Goal: Task Accomplishment & Management: Complete application form

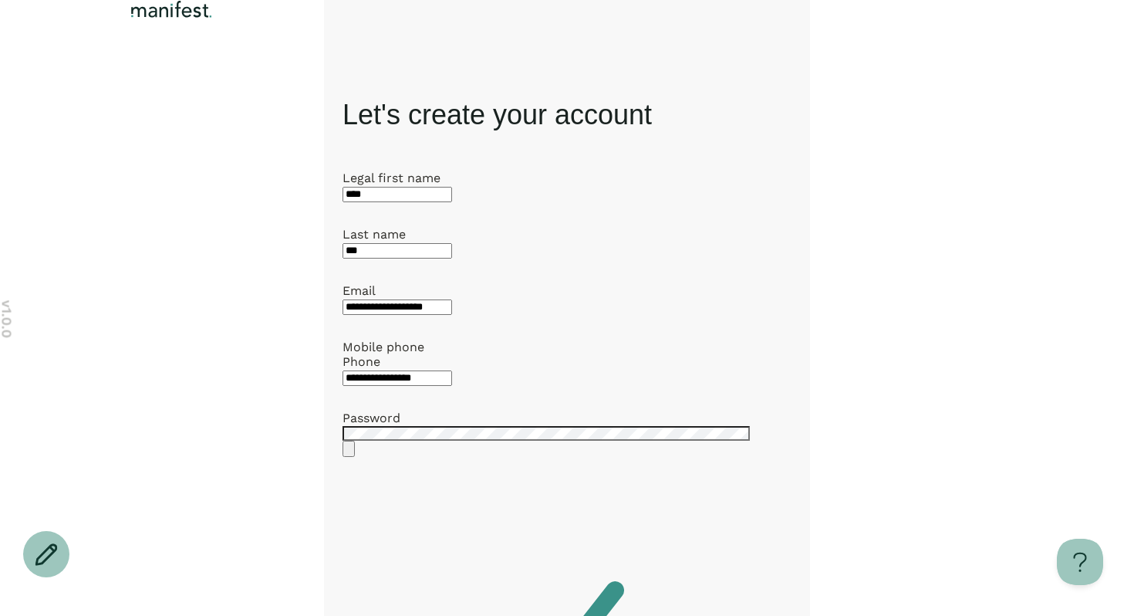
scroll to position [289, 0]
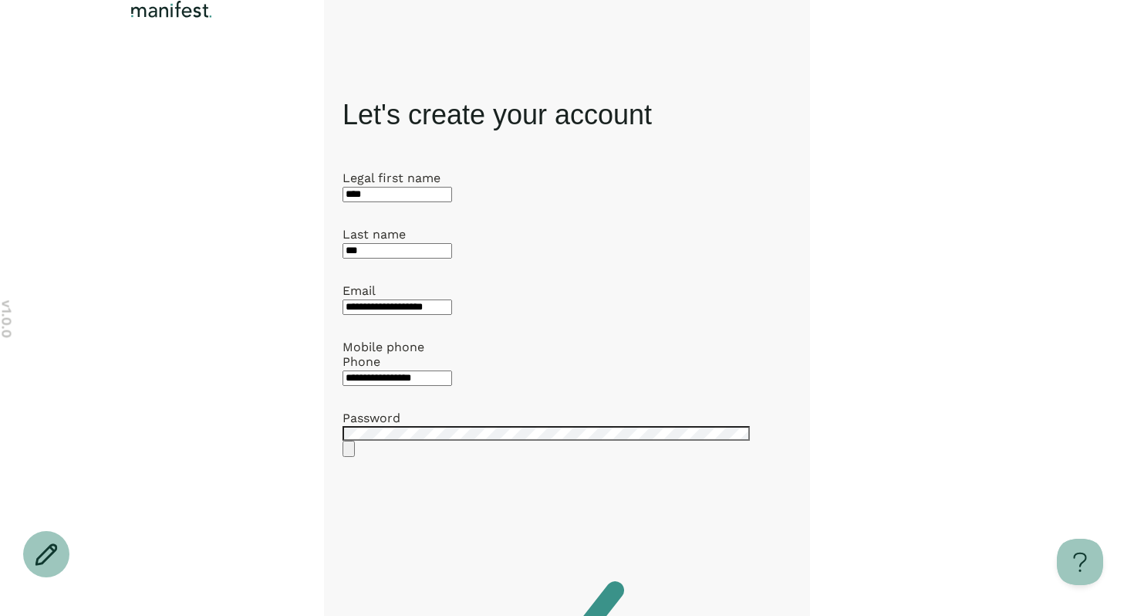
click at [162, 19] on img "Logo" at bounding box center [171, 9] width 89 height 19
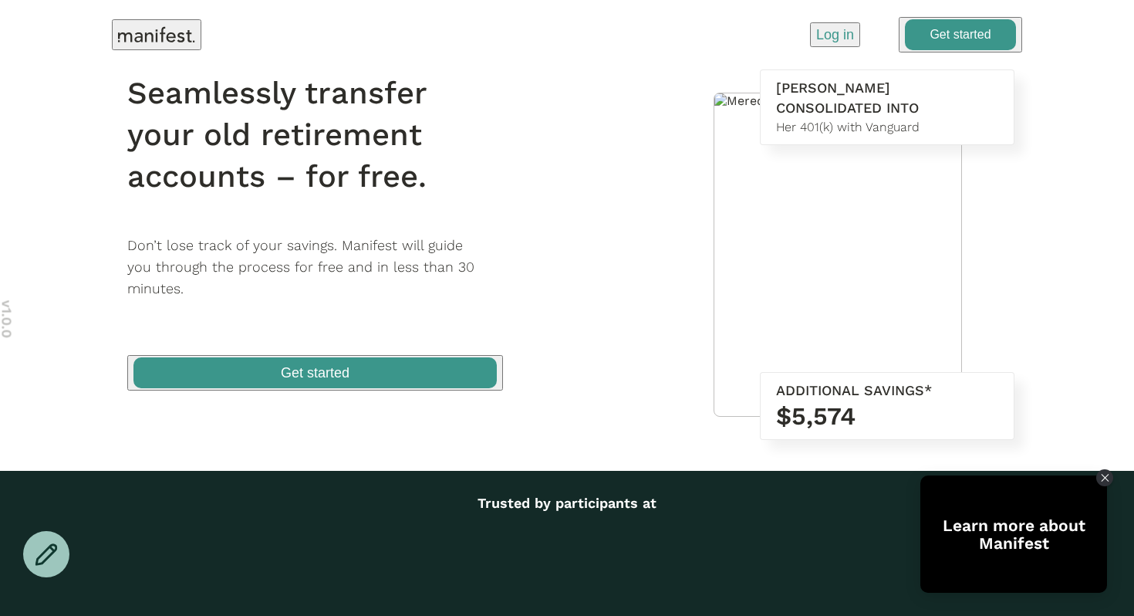
click at [831, 39] on p "Log in" at bounding box center [835, 35] width 38 height 20
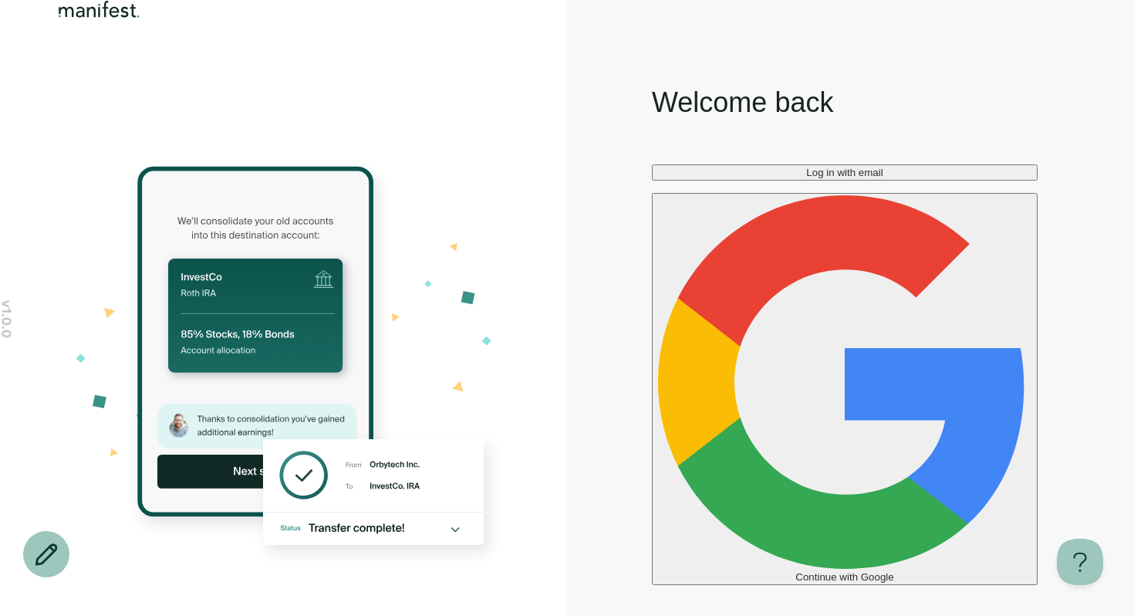
click at [806, 178] on span "Log in with email" at bounding box center [844, 173] width 76 height 12
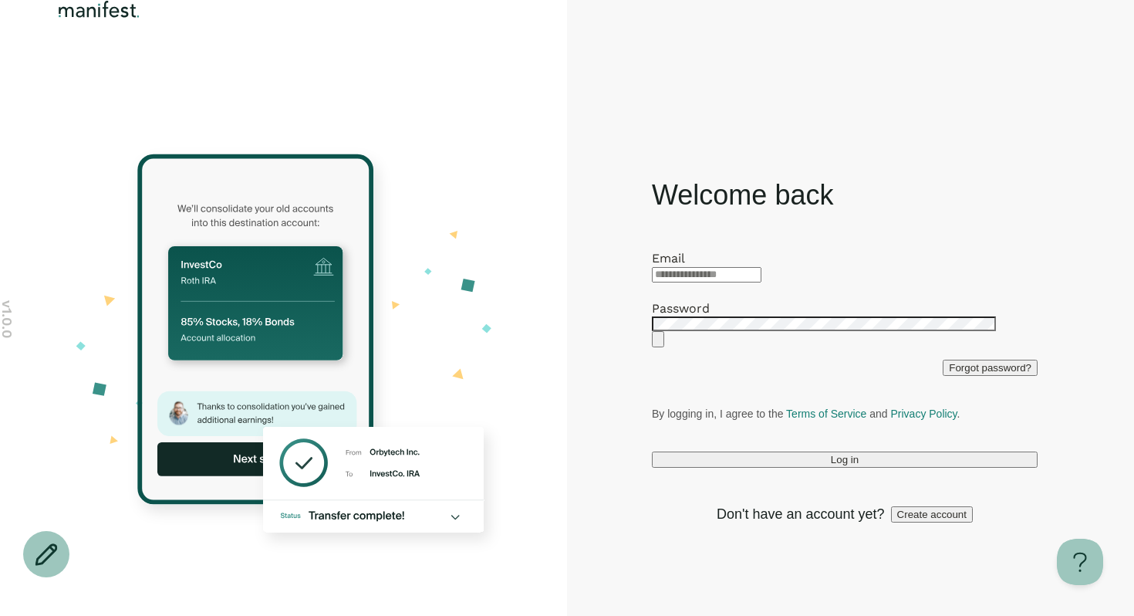
click at [757, 267] on input "text" at bounding box center [707, 274] width 110 height 15
type input "**********"
click at [814, 467] on button "Log in" at bounding box center [845, 459] width 386 height 16
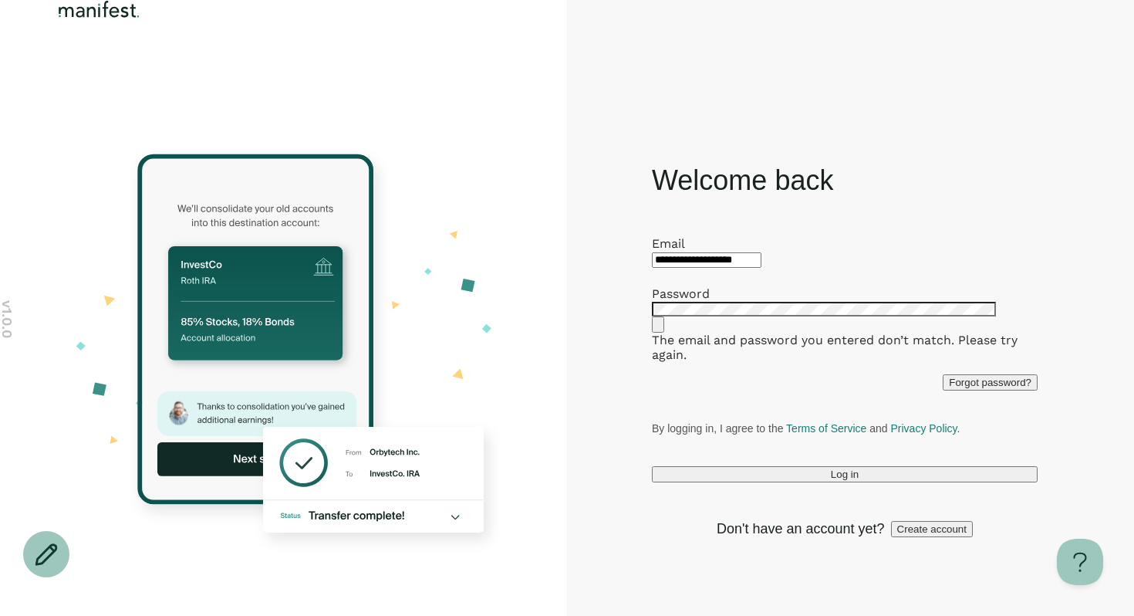
click at [902, 535] on span "Create account" at bounding box center [931, 529] width 69 height 12
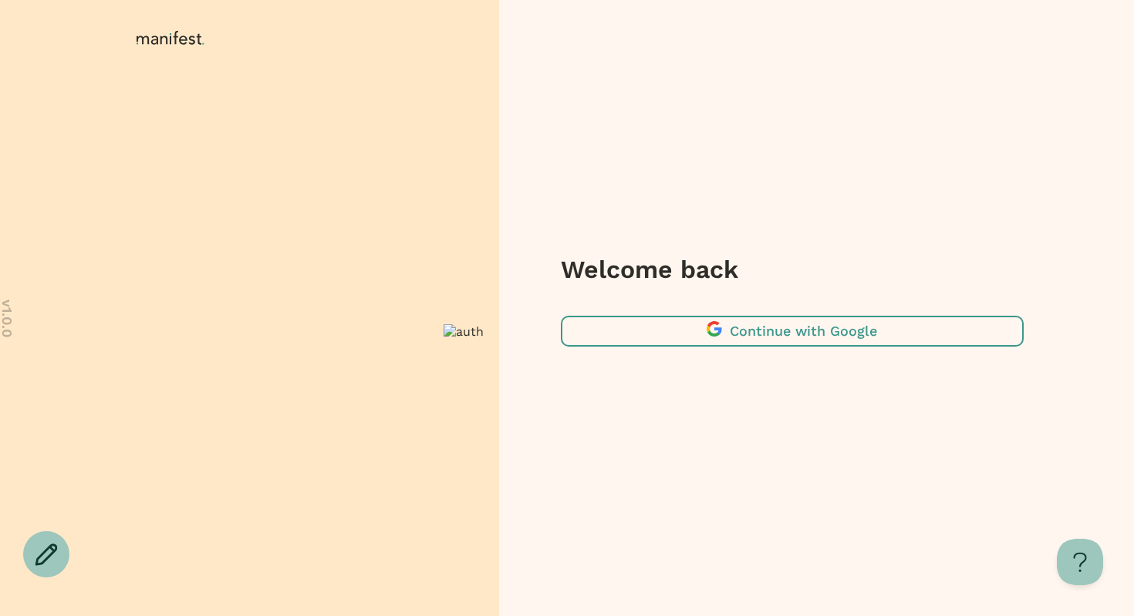
click at [740, 341] on span "button" at bounding box center [792, 330] width 463 height 31
